Goal: Task Accomplishment & Management: Complete application form

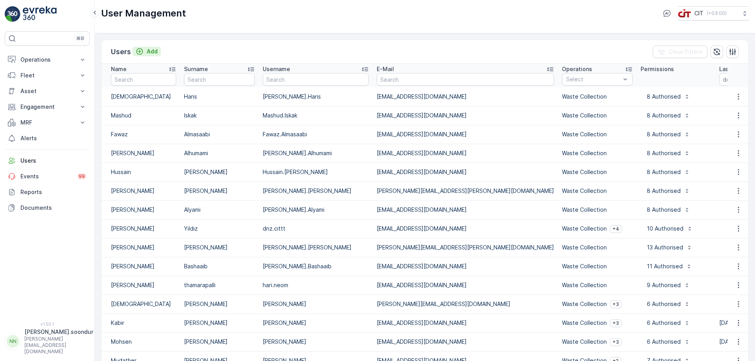
click at [152, 51] on p "Add" at bounding box center [152, 52] width 11 height 8
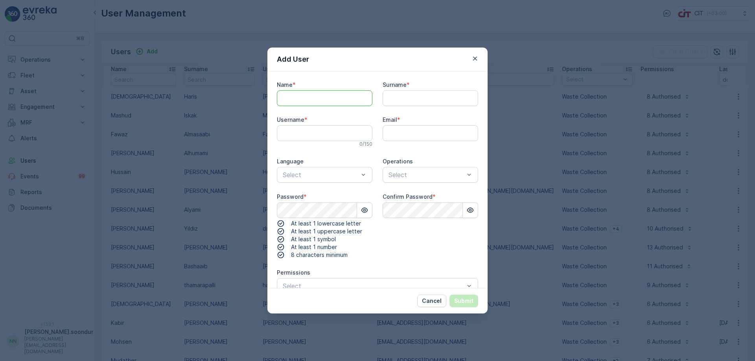
click at [319, 98] on input "Name" at bounding box center [325, 98] width 96 height 16
type input "Bilal"
type input "Tahir"
type input "Bilal.Tahir"
paste input "[EMAIL_ADDRESS][DOMAIN_NAME]"
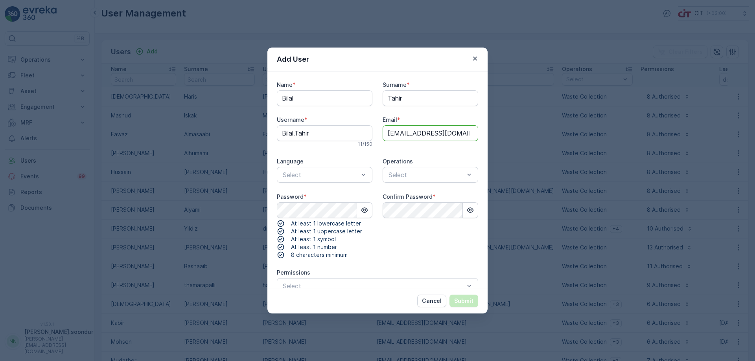
type input "[EMAIL_ADDRESS][DOMAIN_NAME]"
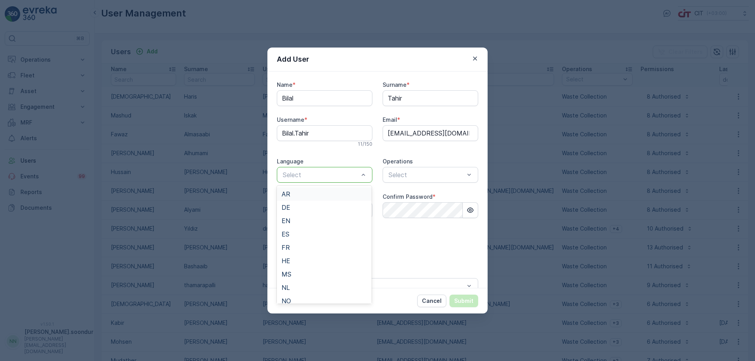
click at [325, 194] on div "AR" at bounding box center [324, 194] width 85 height 7
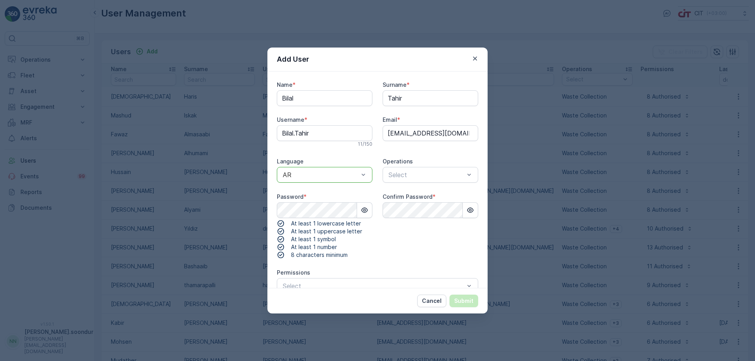
drag, startPoint x: 369, startPoint y: 175, endPoint x: 357, endPoint y: 176, distance: 11.9
click at [368, 175] on div "AR" at bounding box center [325, 175] width 96 height 16
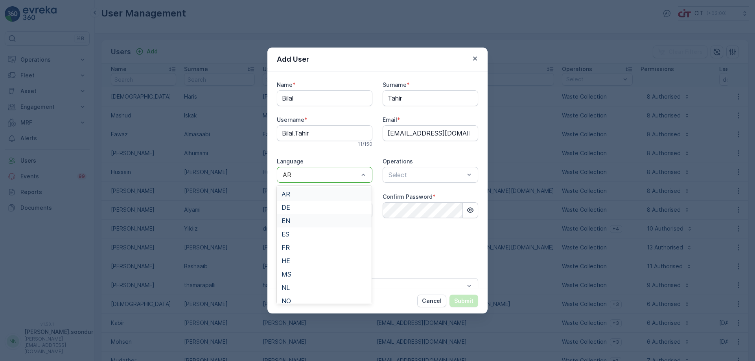
click at [286, 221] on span "EN" at bounding box center [286, 220] width 9 height 7
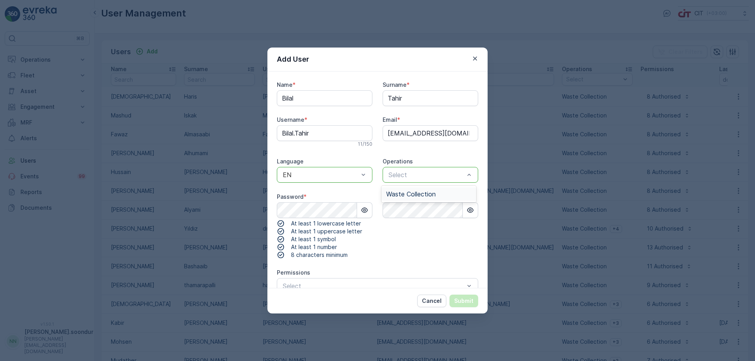
click at [418, 195] on span "Waste Collection" at bounding box center [411, 194] width 50 height 7
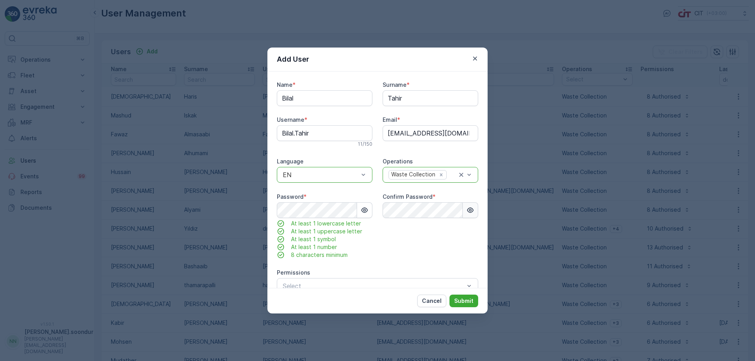
click at [469, 211] on icon "button" at bounding box center [470, 210] width 7 height 5
click at [364, 211] on icon "button" at bounding box center [364, 210] width 7 height 5
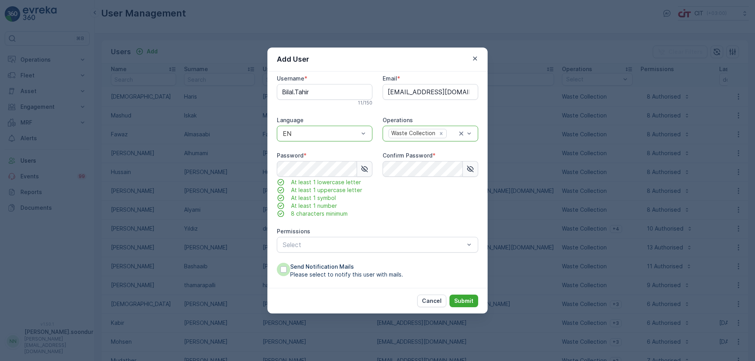
click at [281, 271] on div at bounding box center [283, 270] width 6 height 6
click at [277, 263] on input "Send Notification Mails Please select to notify this user with mails." at bounding box center [277, 263] width 0 height 0
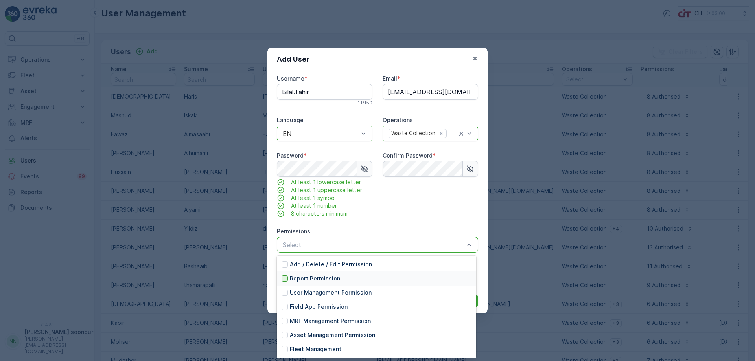
click at [286, 279] on div at bounding box center [285, 279] width 6 height 6
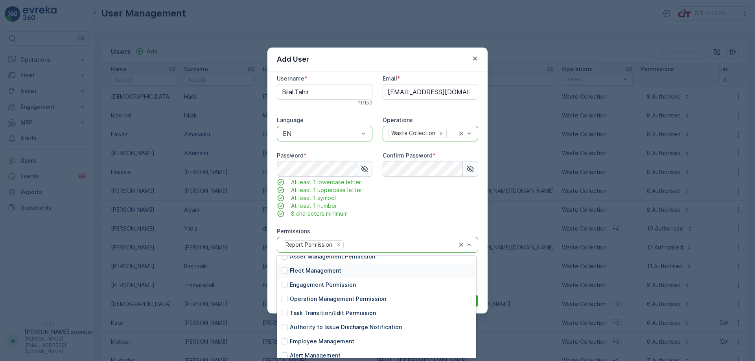
scroll to position [85, 0]
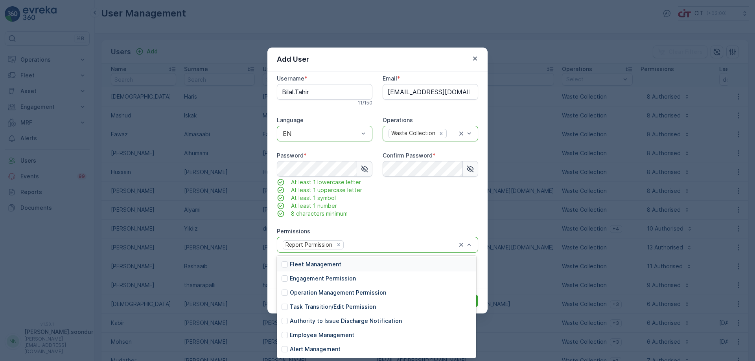
click at [438, 197] on div "Confirm Password *" at bounding box center [431, 185] width 96 height 66
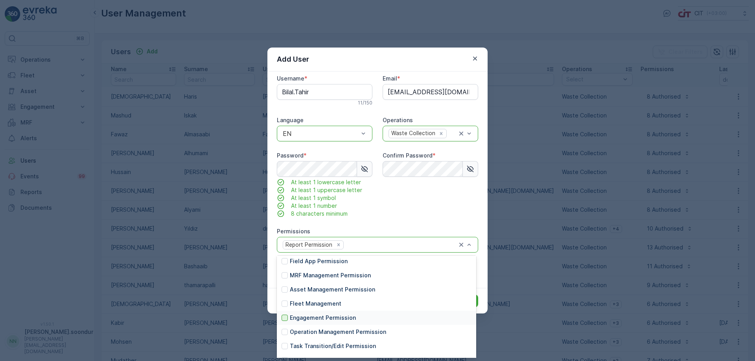
click at [285, 318] on div at bounding box center [285, 318] width 6 height 6
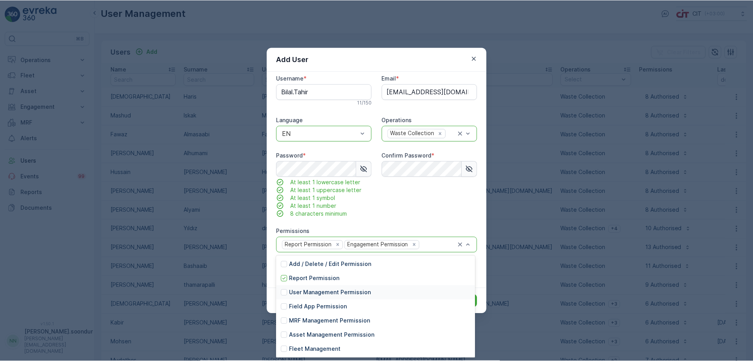
scroll to position [39, 0]
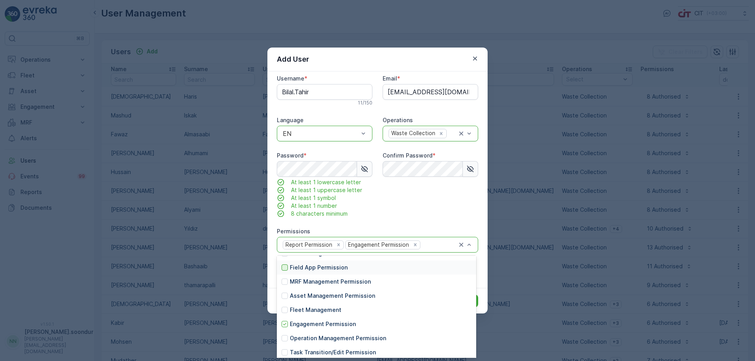
click at [285, 267] on div at bounding box center [285, 268] width 6 height 6
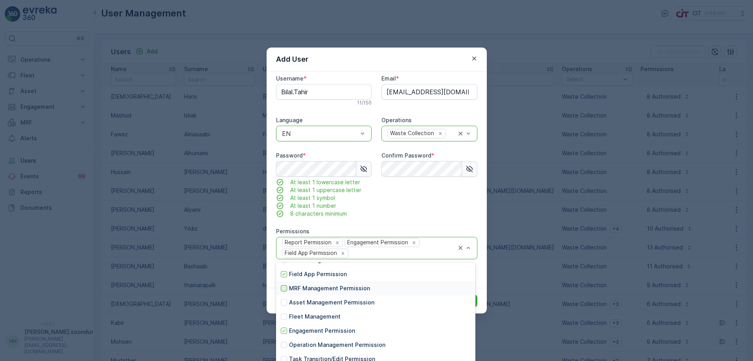
click at [283, 290] on div at bounding box center [284, 288] width 6 height 6
click at [284, 303] on div at bounding box center [284, 303] width 6 height 6
click at [285, 317] on div at bounding box center [284, 317] width 6 height 6
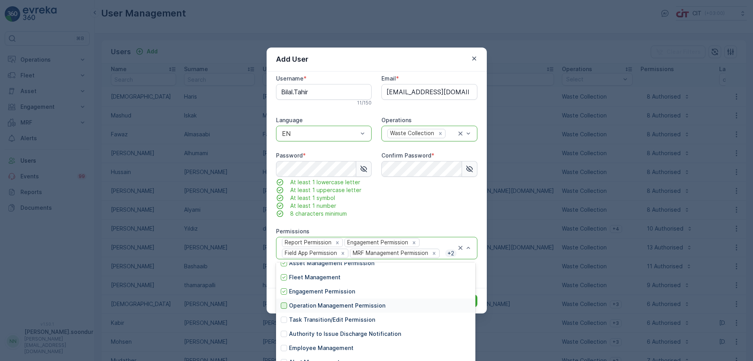
click at [284, 306] on div at bounding box center [284, 306] width 6 height 6
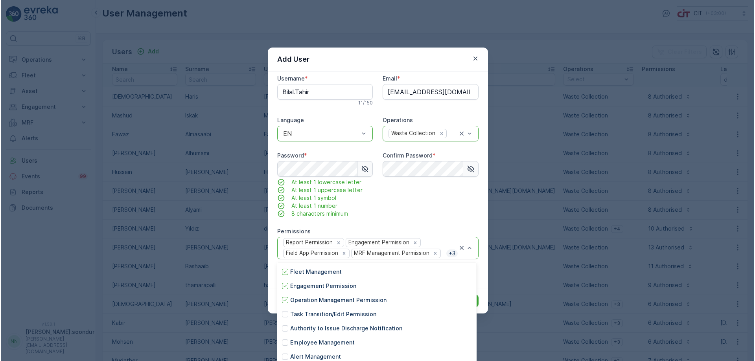
scroll to position [85, 0]
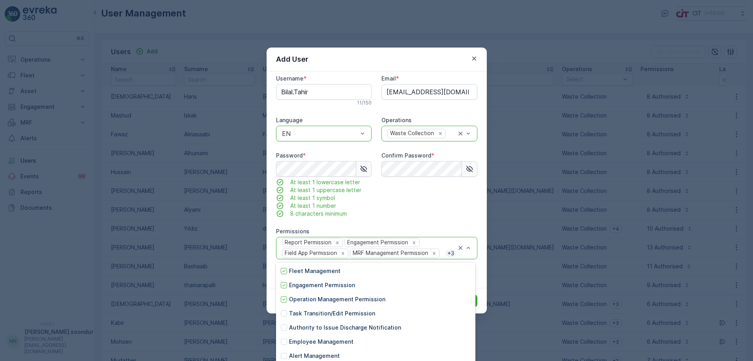
click at [427, 192] on div "Confirm Password *" at bounding box center [429, 185] width 96 height 66
click at [423, 206] on div "Confirm Password *" at bounding box center [429, 185] width 96 height 66
drag, startPoint x: 421, startPoint y: 55, endPoint x: 427, endPoint y: 55, distance: 6.7
click at [422, 54] on div "Add User" at bounding box center [377, 60] width 220 height 24
click at [427, 55] on div "Add User" at bounding box center [377, 60] width 220 height 24
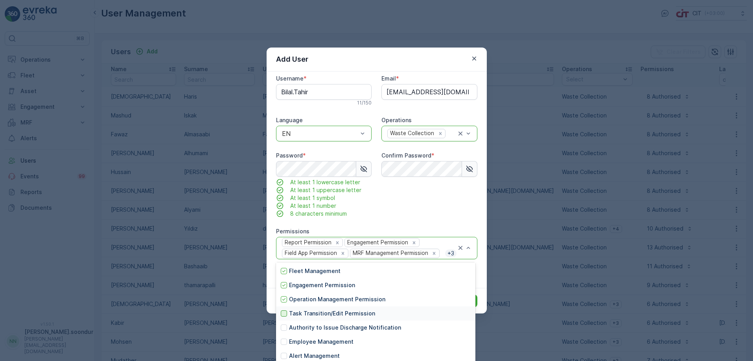
click at [285, 313] on div at bounding box center [284, 314] width 6 height 6
click at [284, 315] on icon at bounding box center [284, 314] width 6 height 6
click at [378, 219] on div "Name * Bilal Surname * Tahir Username * [PERSON_NAME].Tahir 11 / 150 Email * [E…" at bounding box center [376, 163] width 201 height 246
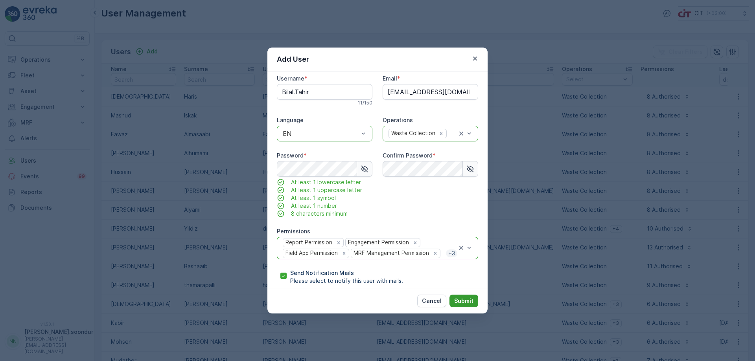
click at [462, 301] on p "Submit" at bounding box center [463, 301] width 19 height 8
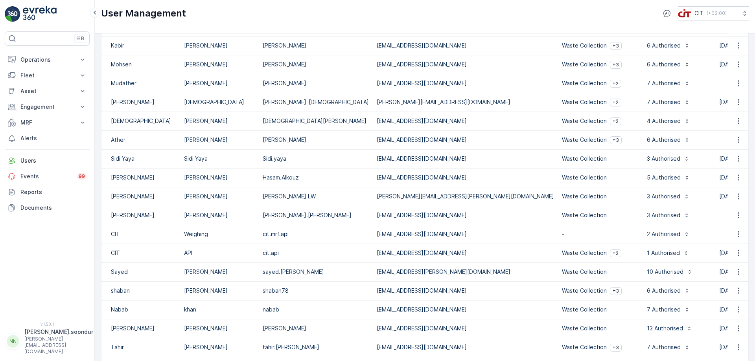
scroll to position [294, 0]
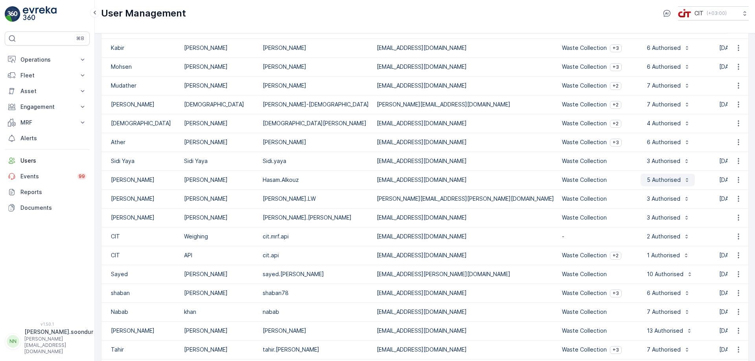
click at [684, 179] on icon "button" at bounding box center [687, 180] width 6 height 6
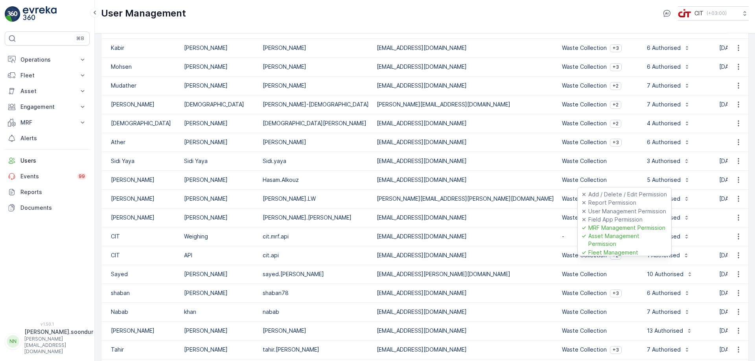
click at [558, 226] on td "Waste Collection" at bounding box center [597, 217] width 79 height 19
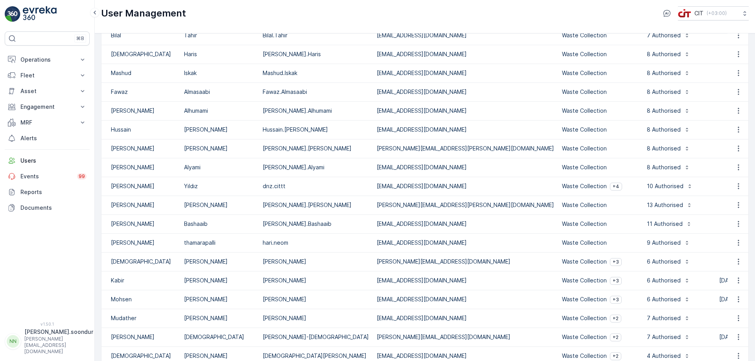
scroll to position [0, 0]
